Goal: Obtain resource: Download file/media

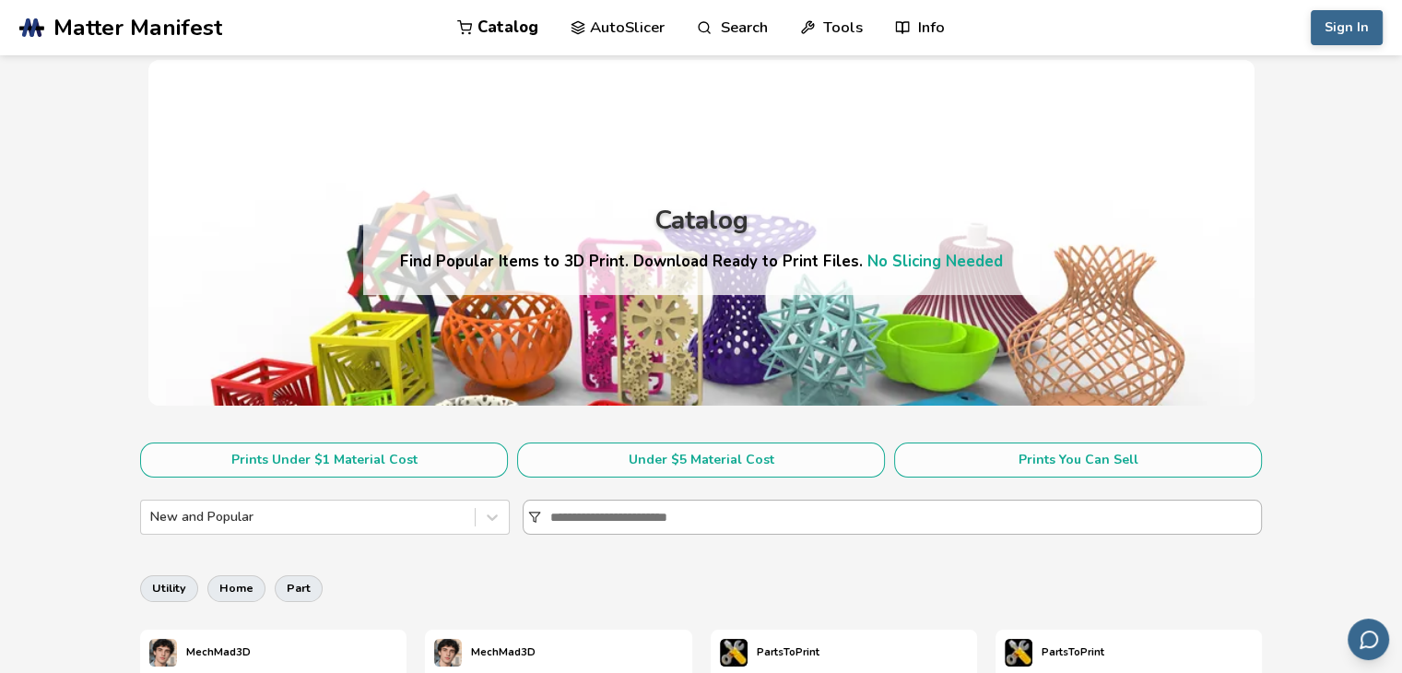
click at [693, 514] on input at bounding box center [905, 517] width 711 height 33
type input "********"
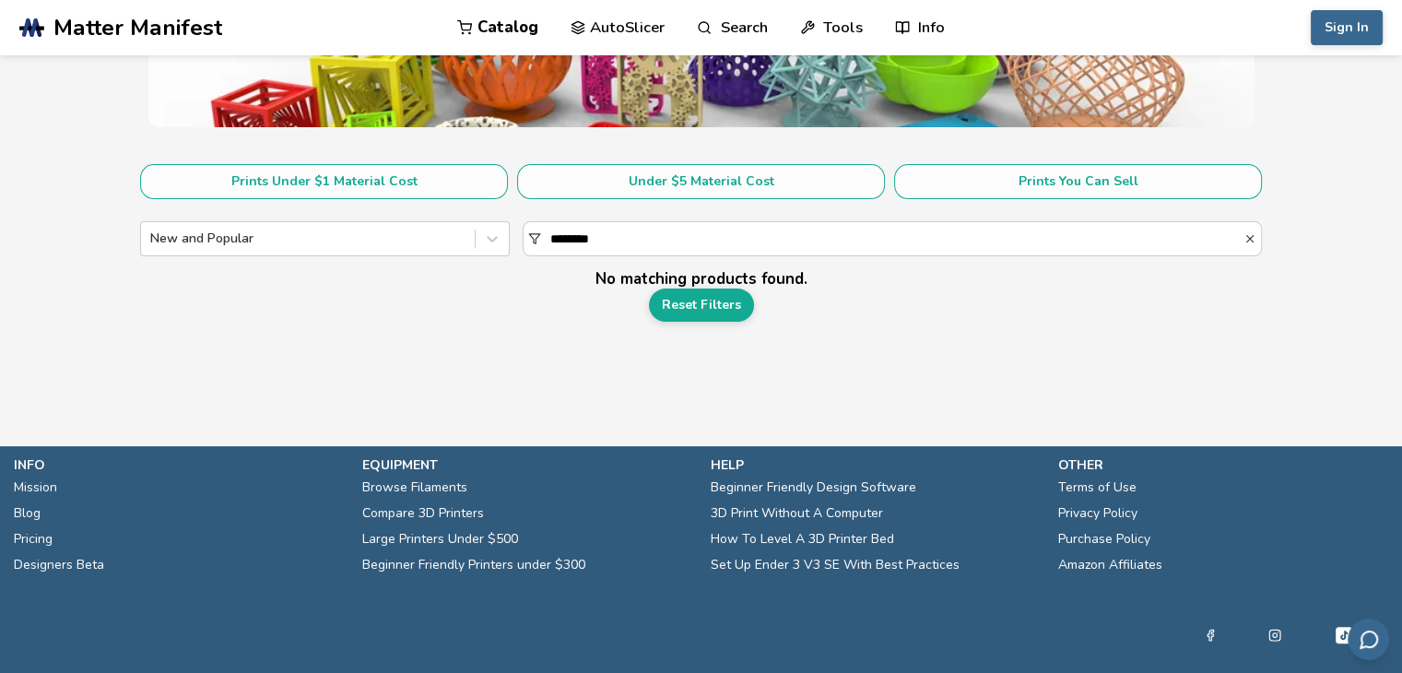
scroll to position [303, 0]
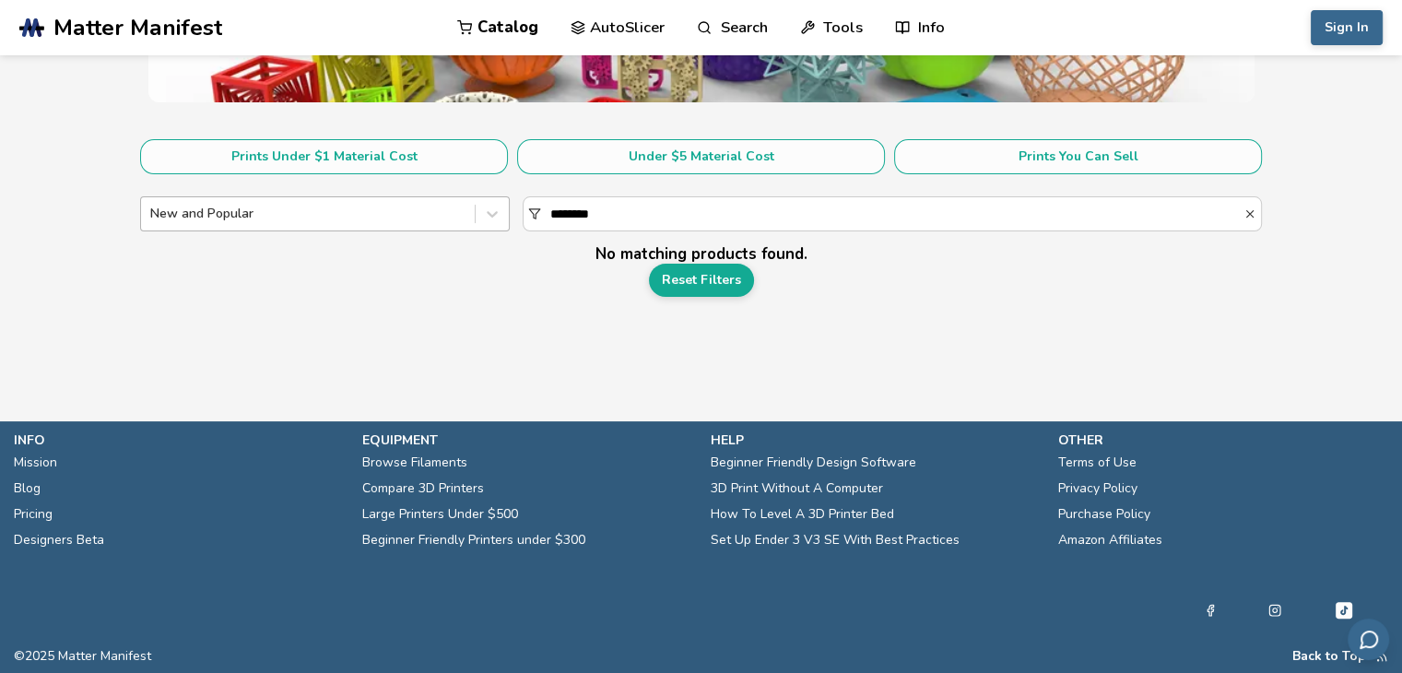
click at [258, 206] on div at bounding box center [307, 214] width 315 height 18
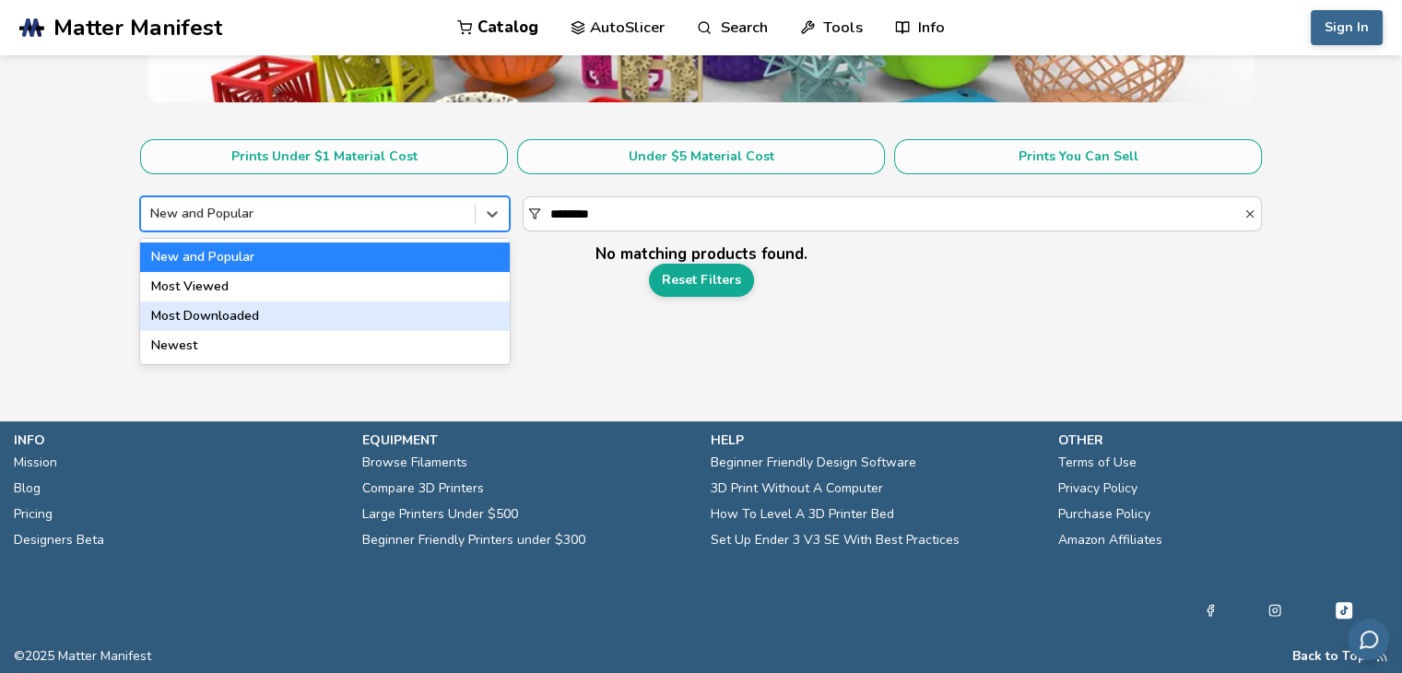
click at [228, 314] on div "Most Downloaded" at bounding box center [325, 316] width 370 height 30
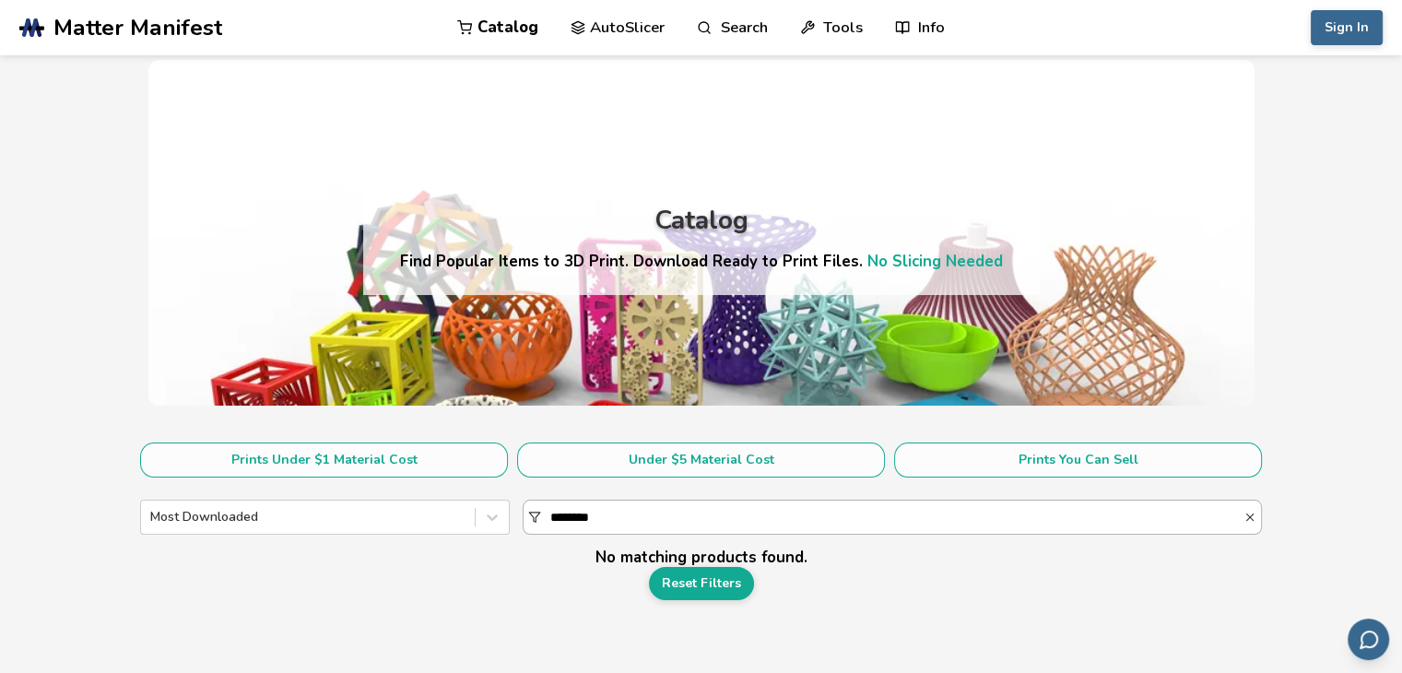
drag, startPoint x: 627, startPoint y: 520, endPoint x: 530, endPoint y: 514, distance: 97.0
click at [530, 514] on div "********" at bounding box center [892, 517] width 739 height 35
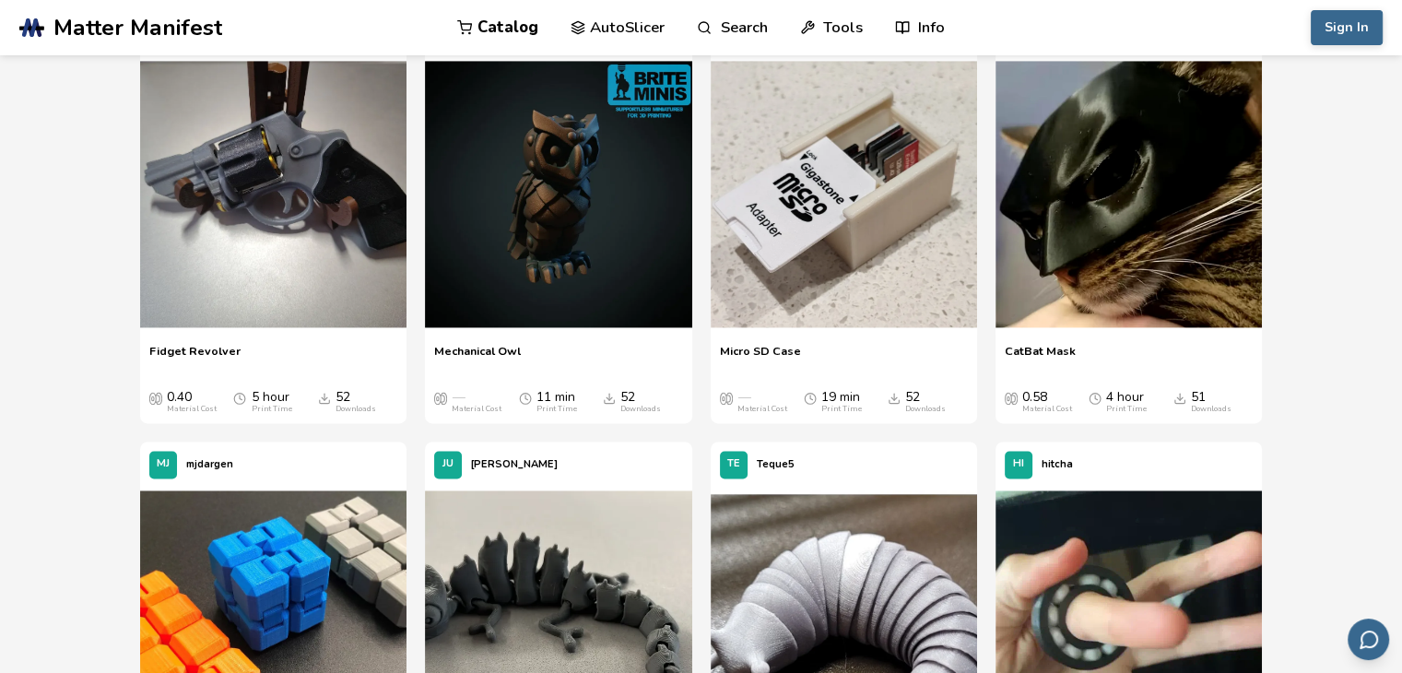
scroll to position [2766, 0]
click at [781, 266] on img at bounding box center [844, 194] width 266 height 266
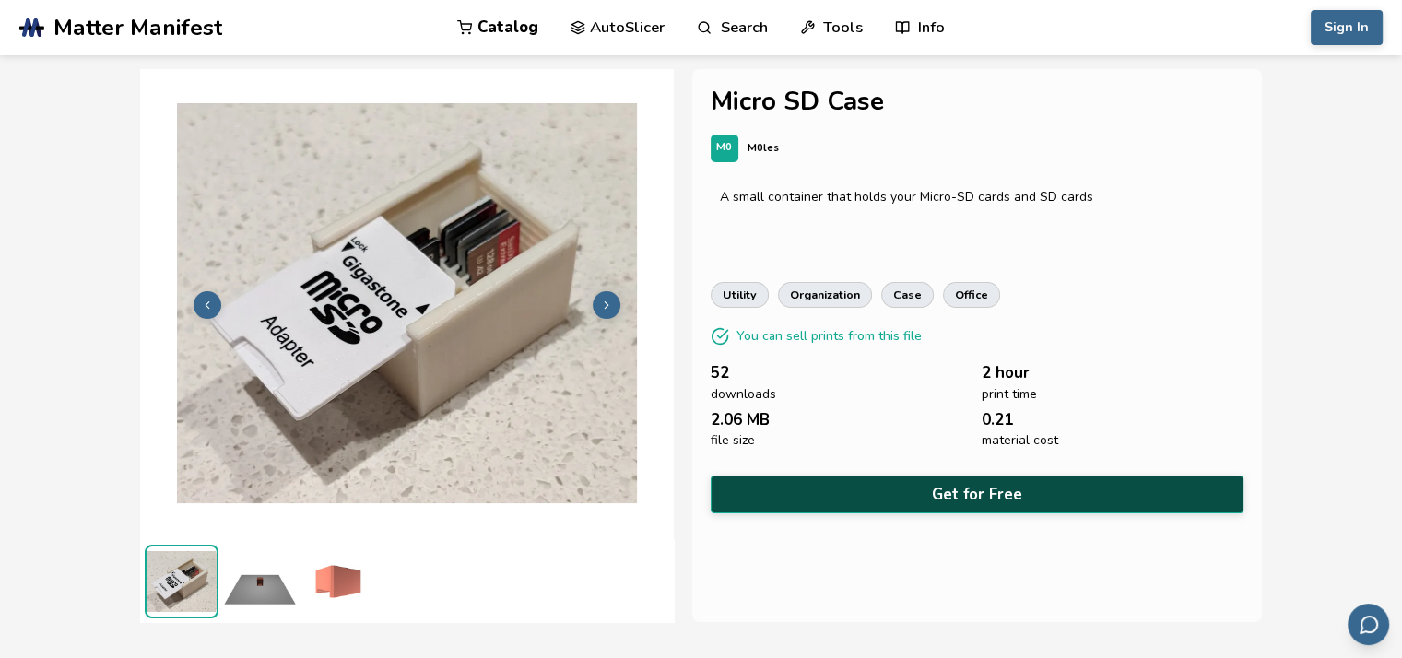
click at [944, 484] on button "Get for Free" at bounding box center [977, 495] width 533 height 38
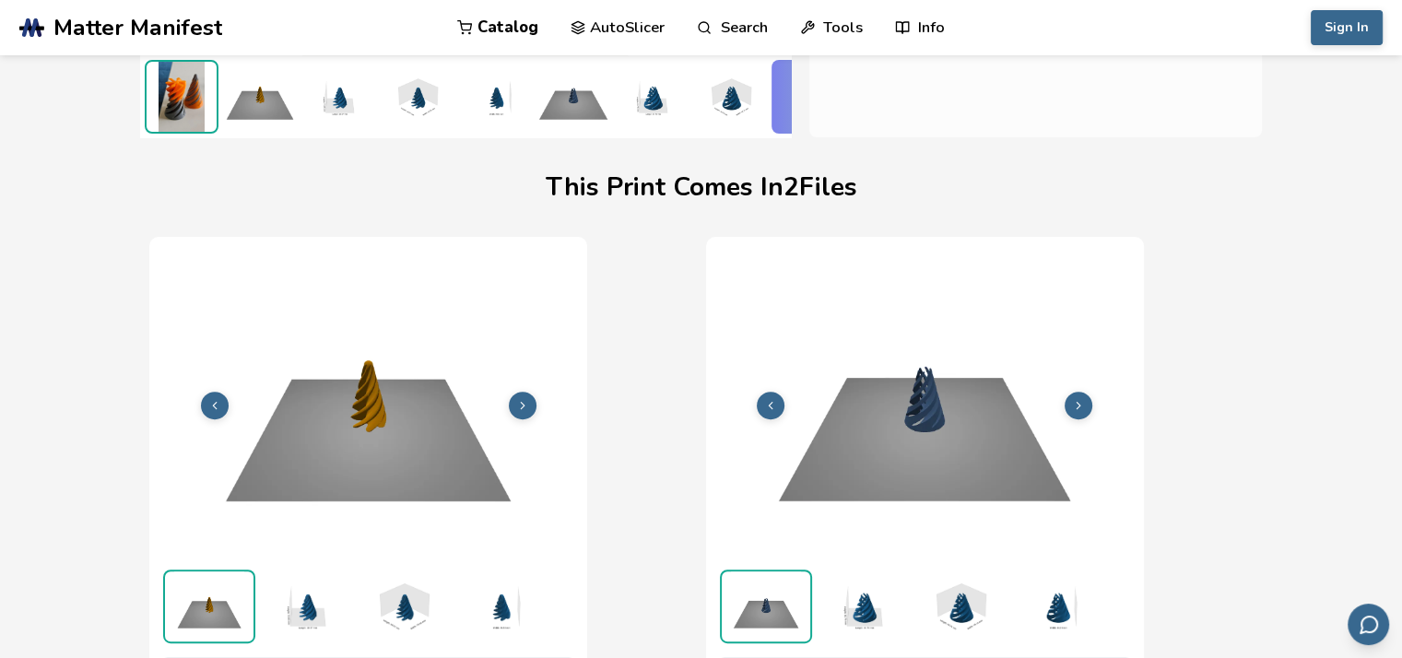
scroll to position [553, 7]
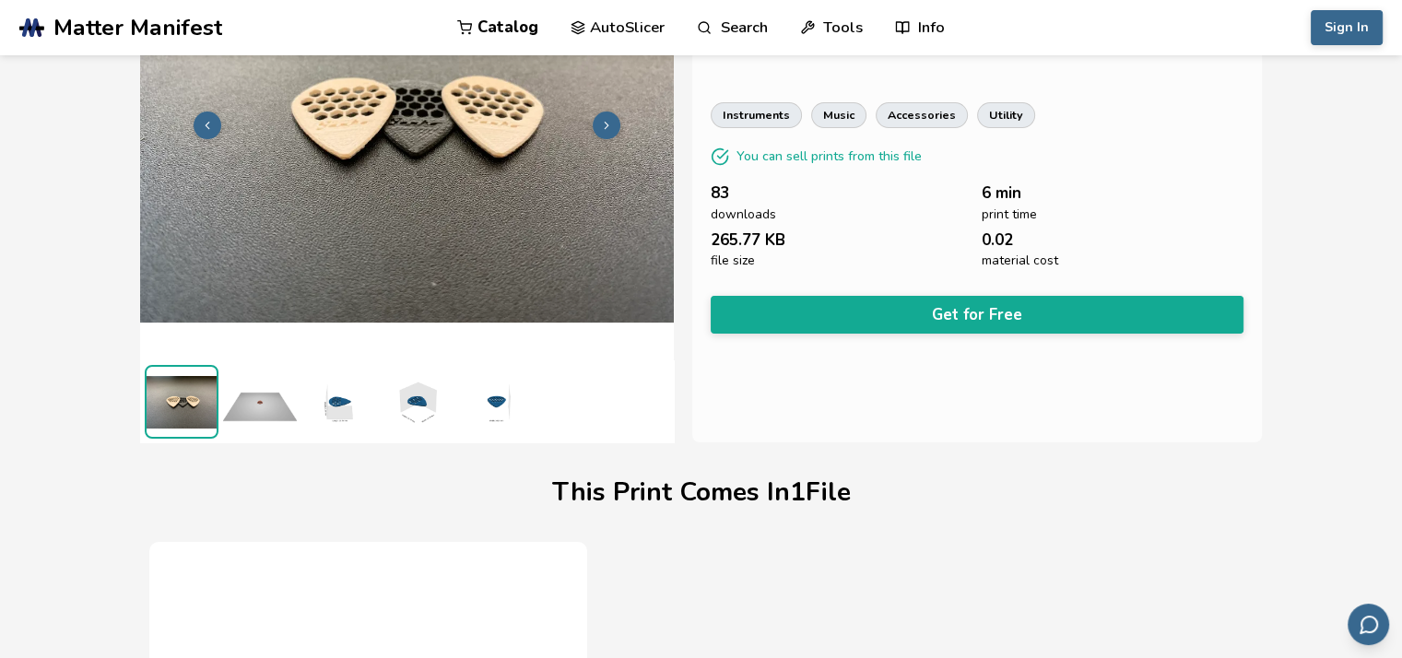
scroll to position [151, 0]
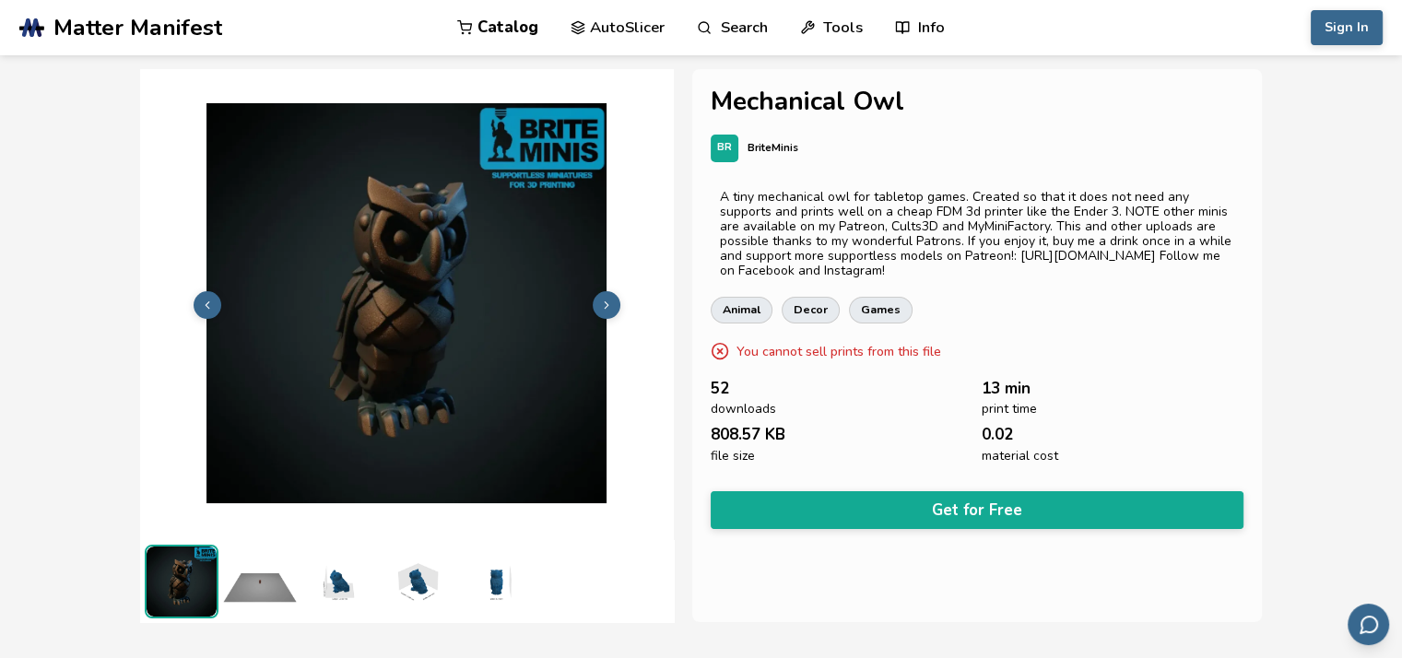
click at [601, 305] on icon at bounding box center [606, 305] width 13 height 13
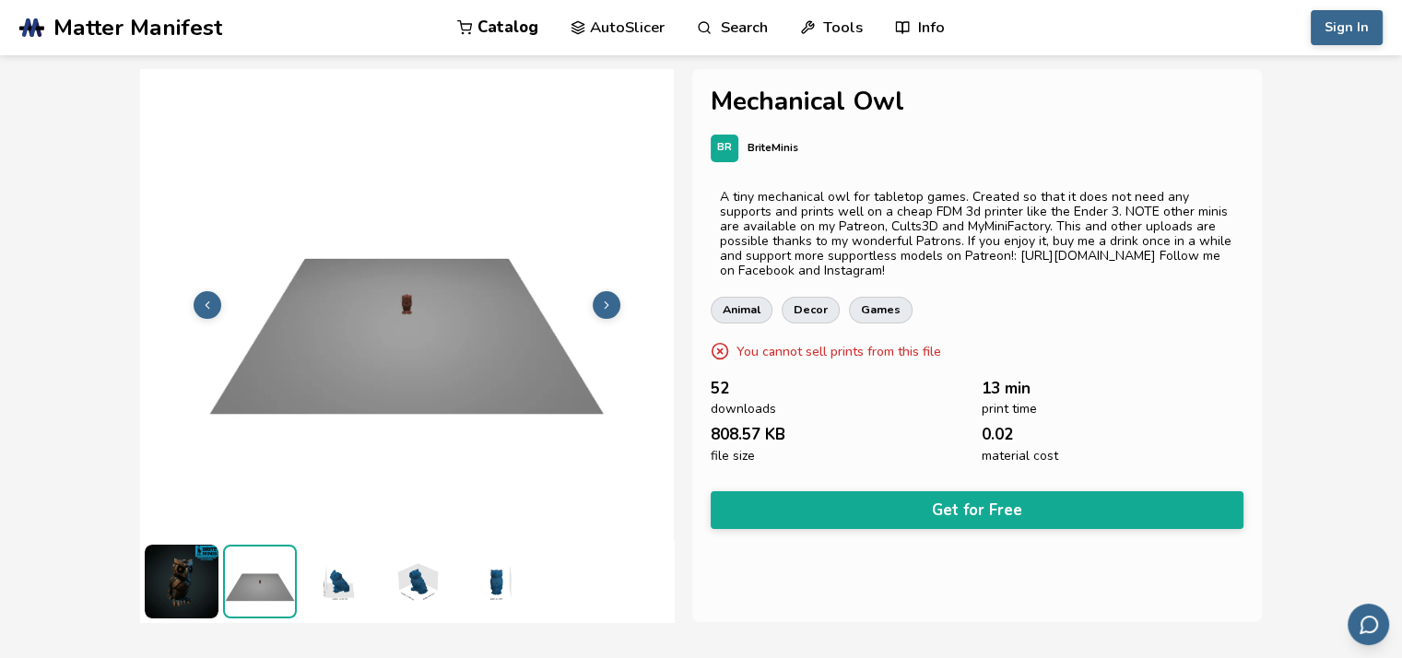
click at [601, 305] on icon at bounding box center [606, 305] width 13 height 13
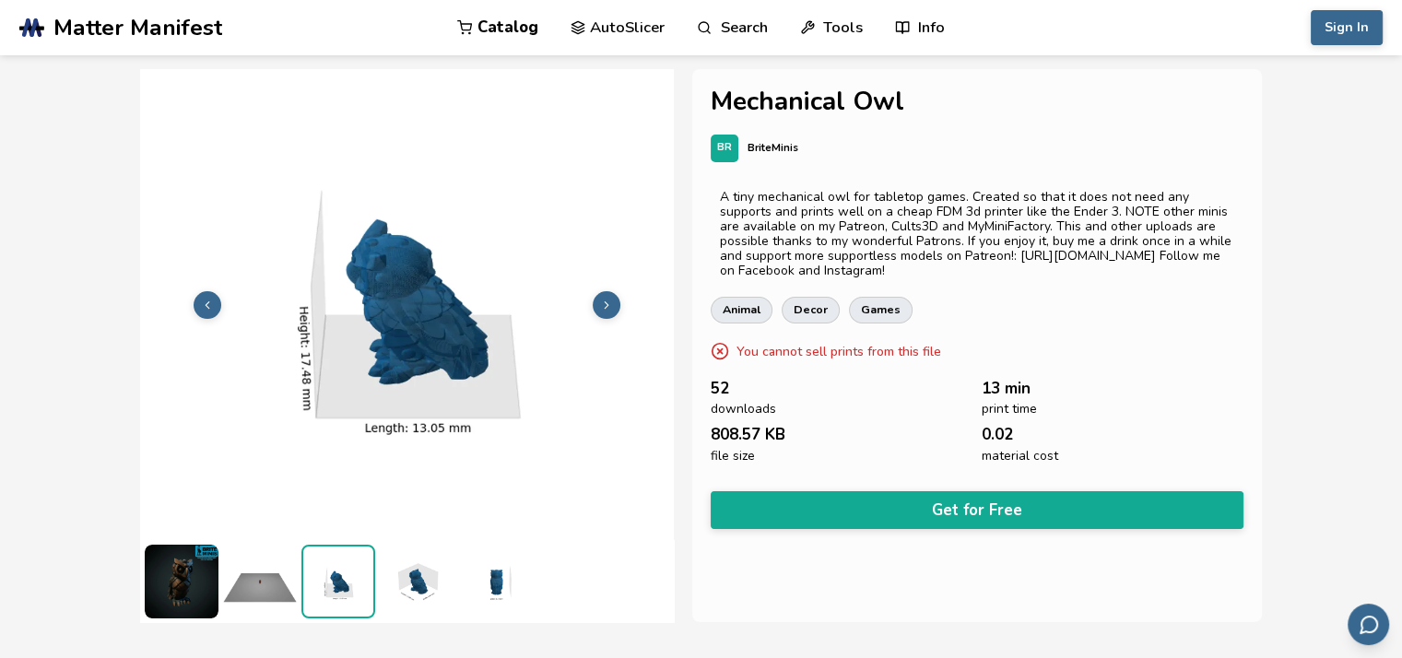
click at [601, 305] on icon at bounding box center [606, 305] width 13 height 13
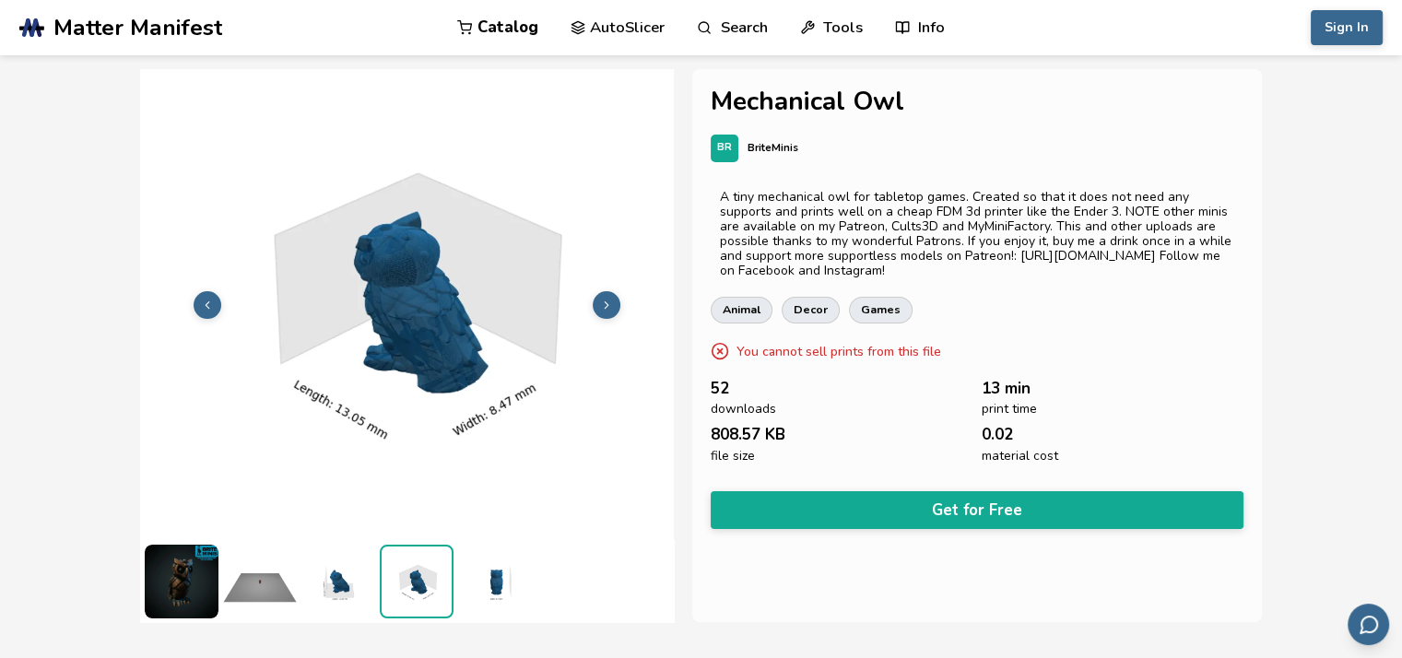
click at [601, 305] on icon at bounding box center [606, 305] width 13 height 13
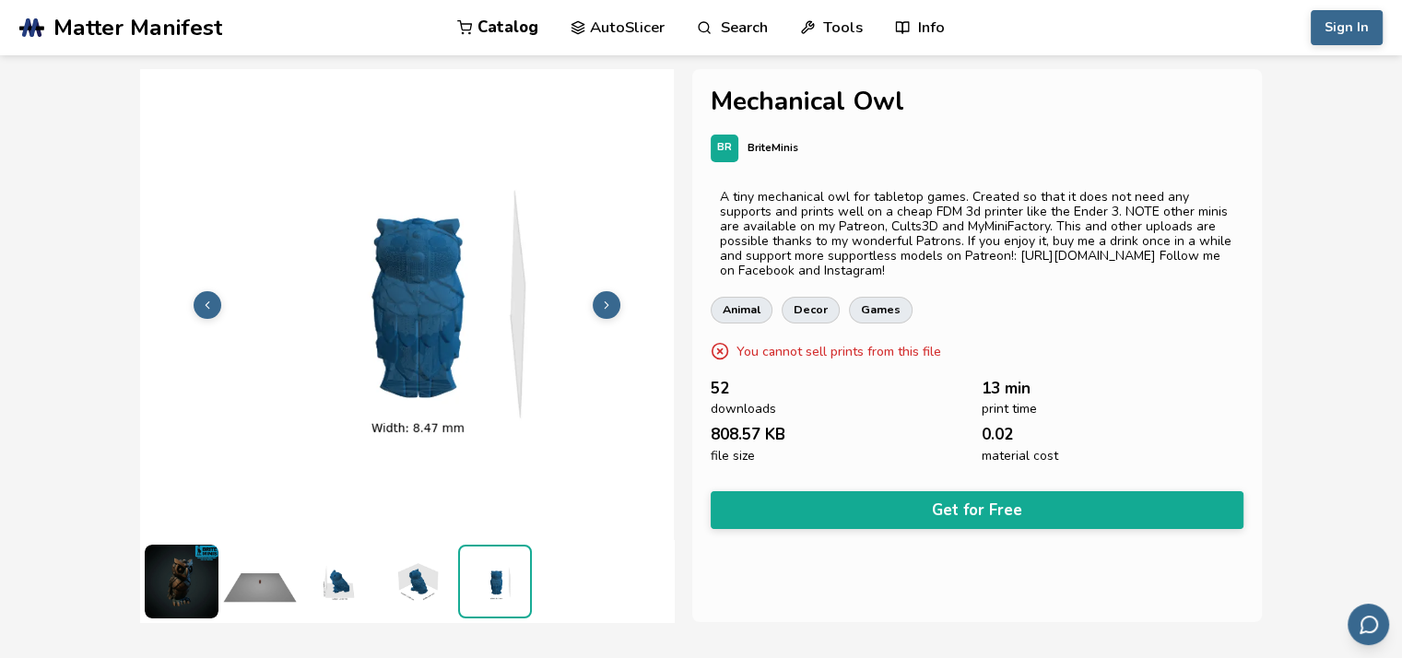
click at [601, 305] on icon at bounding box center [606, 305] width 13 height 13
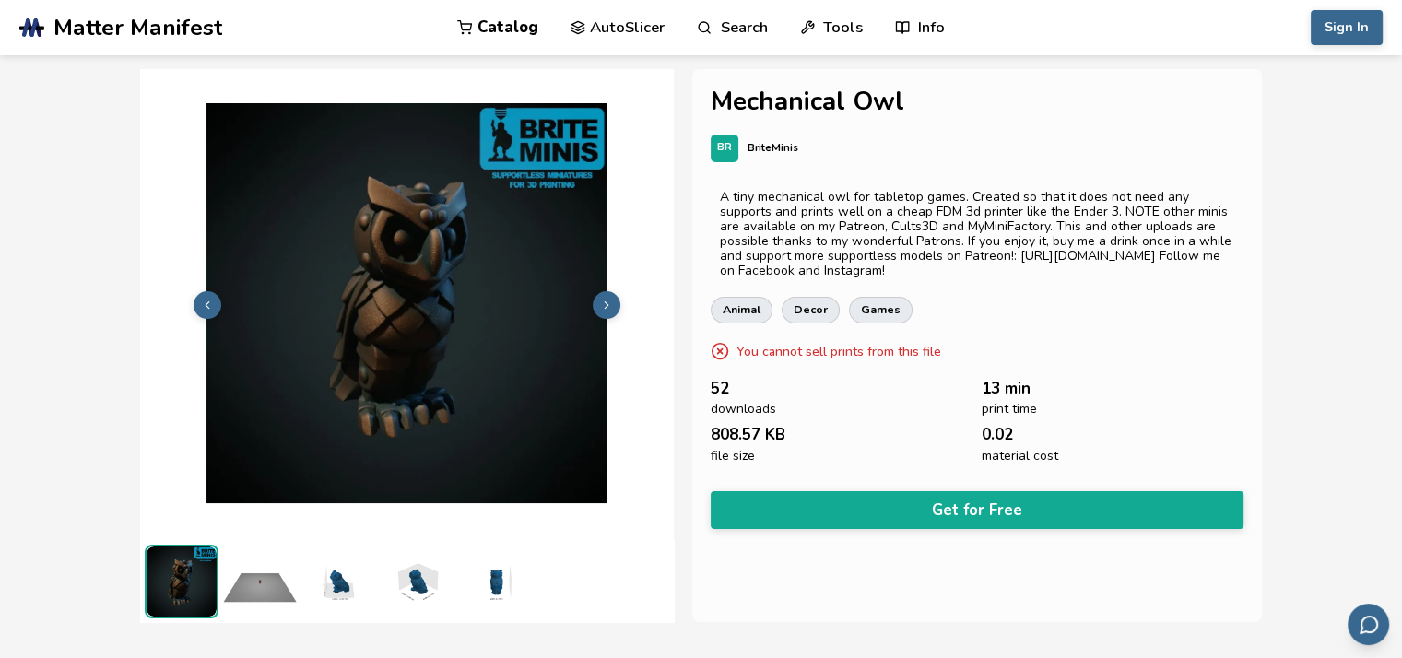
click at [215, 302] on button at bounding box center [208, 305] width 28 height 28
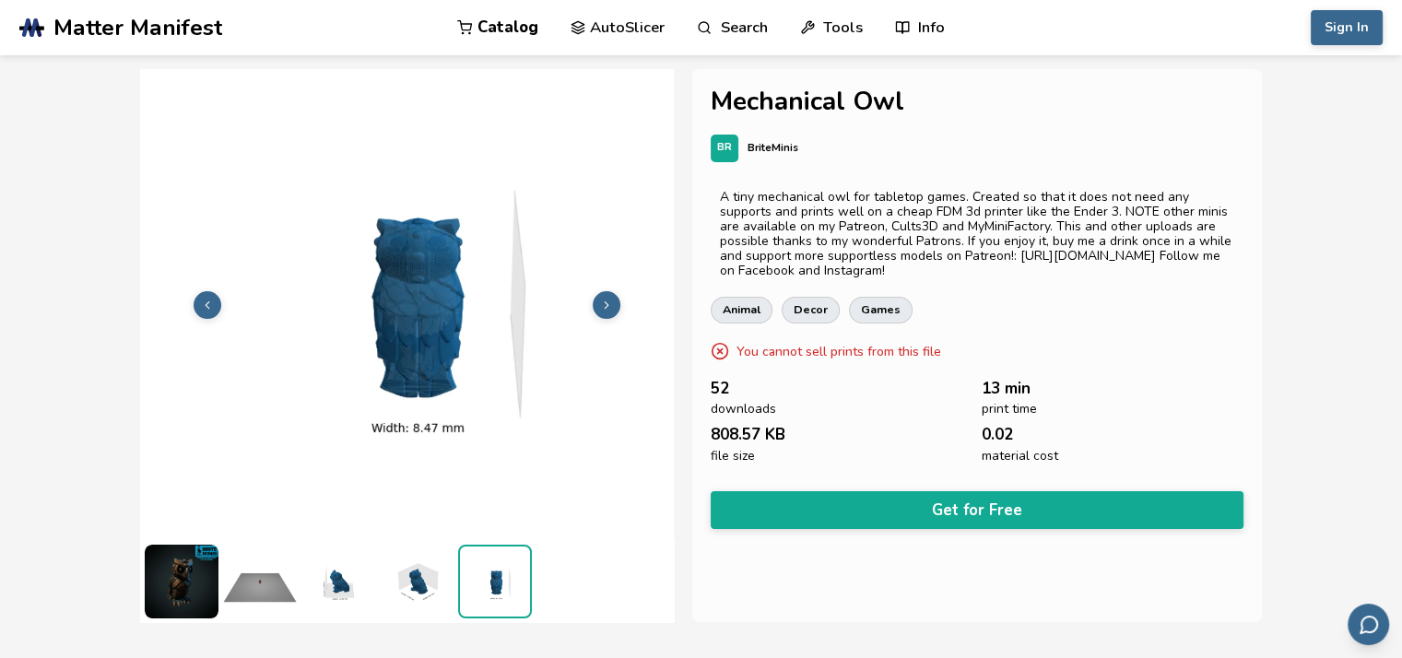
click at [215, 302] on button at bounding box center [208, 305] width 28 height 28
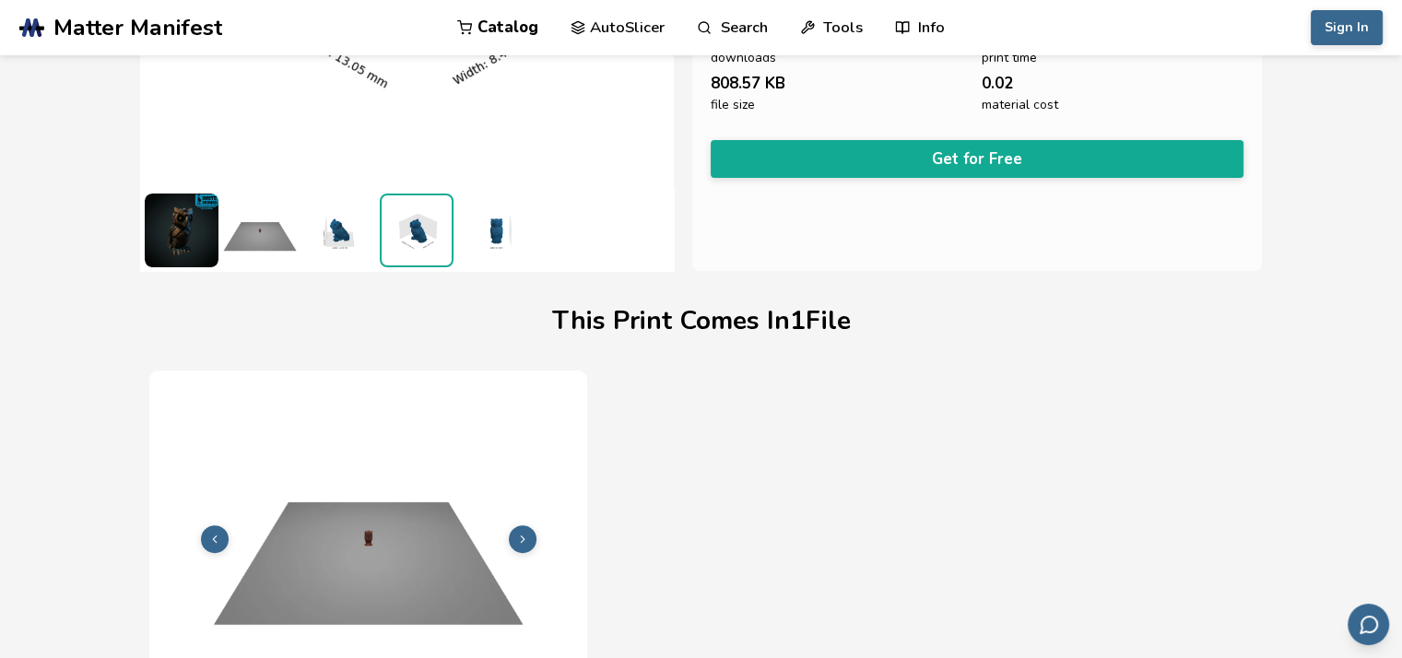
scroll to position [738, 0]
